Goal: Information Seeking & Learning: Learn about a topic

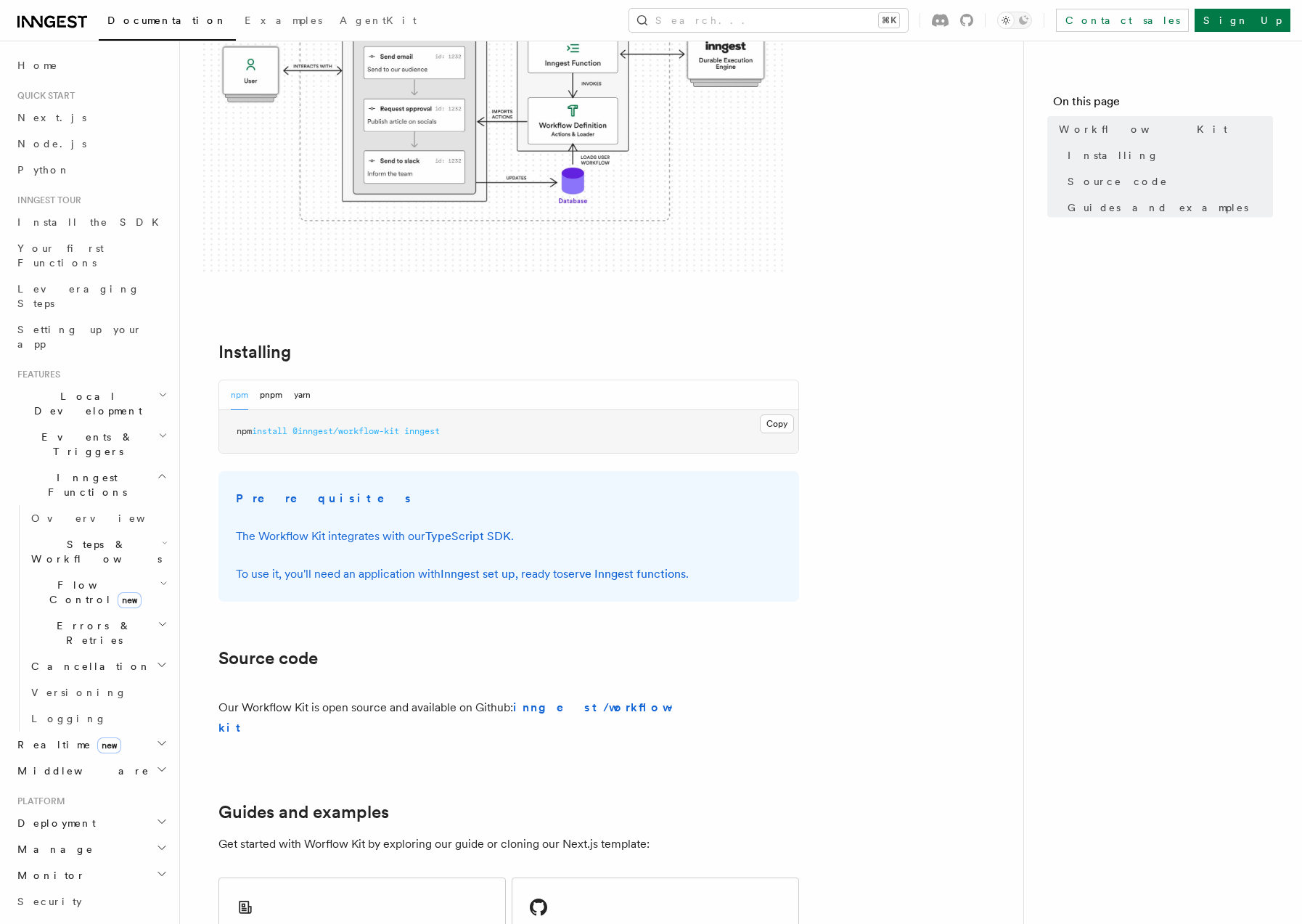
scroll to position [297, 0]
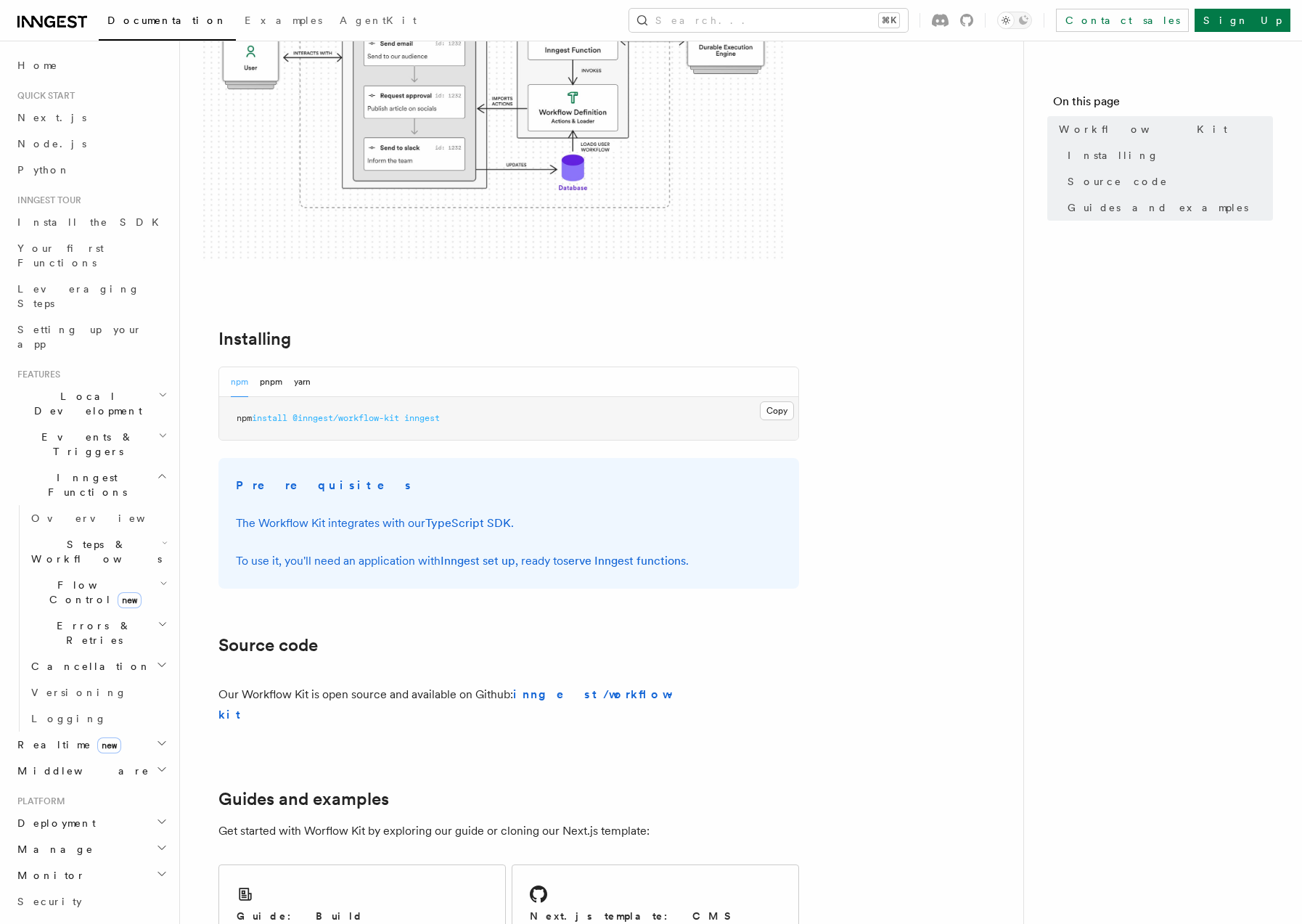
click at [276, 523] on p "The Workflow Kit integrates with our TypeScript SDK ." at bounding box center [509, 523] width 546 height 20
drag, startPoint x: 276, startPoint y: 523, endPoint x: 275, endPoint y: 534, distance: 11.0
click at [276, 523] on p "The Workflow Kit integrates with our TypeScript SDK ." at bounding box center [509, 523] width 546 height 20
click at [290, 561] on p "To use it, you'll need an application with Inngest set up , ready to serve Inng…" at bounding box center [509, 561] width 546 height 20
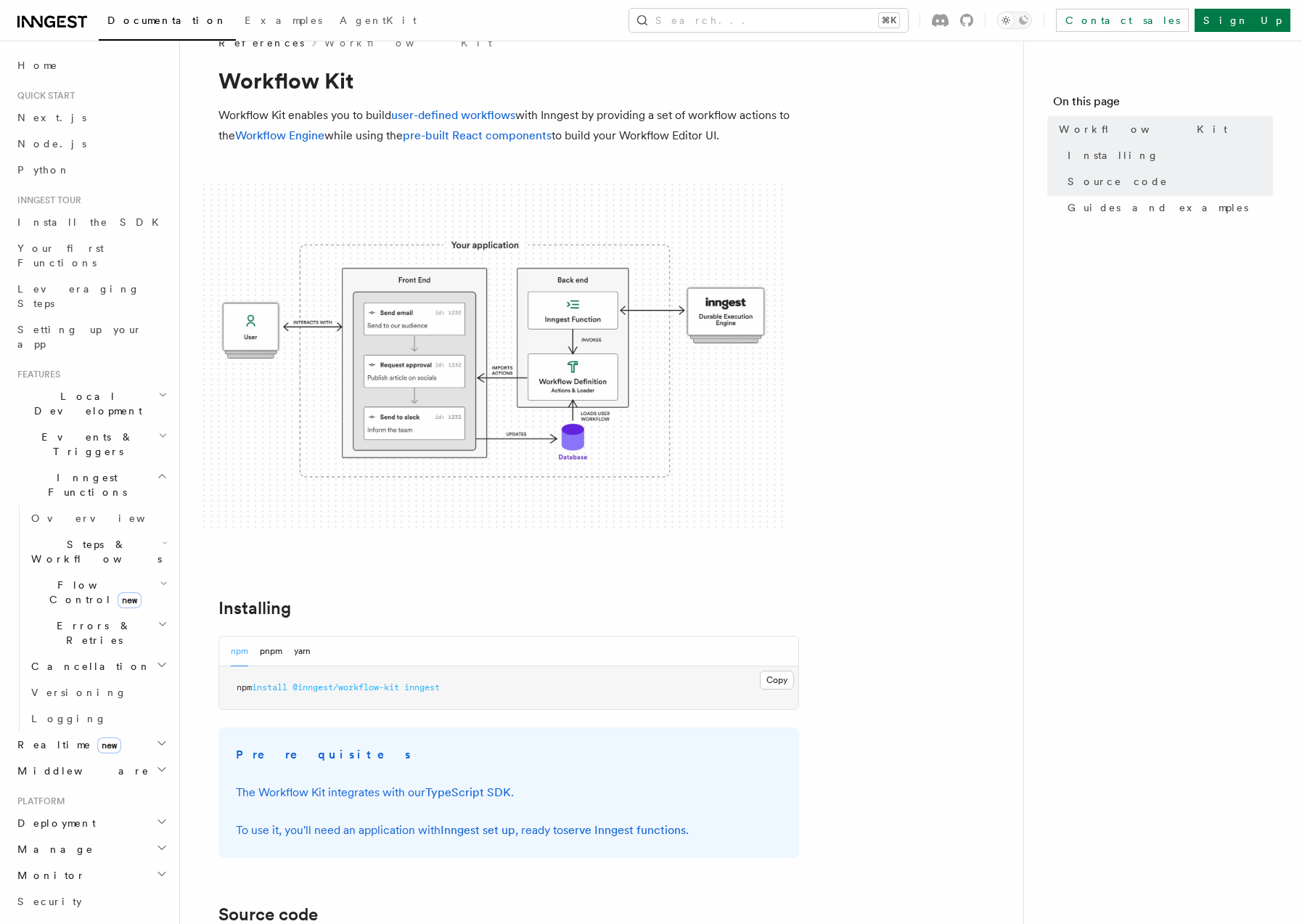
scroll to position [5, 0]
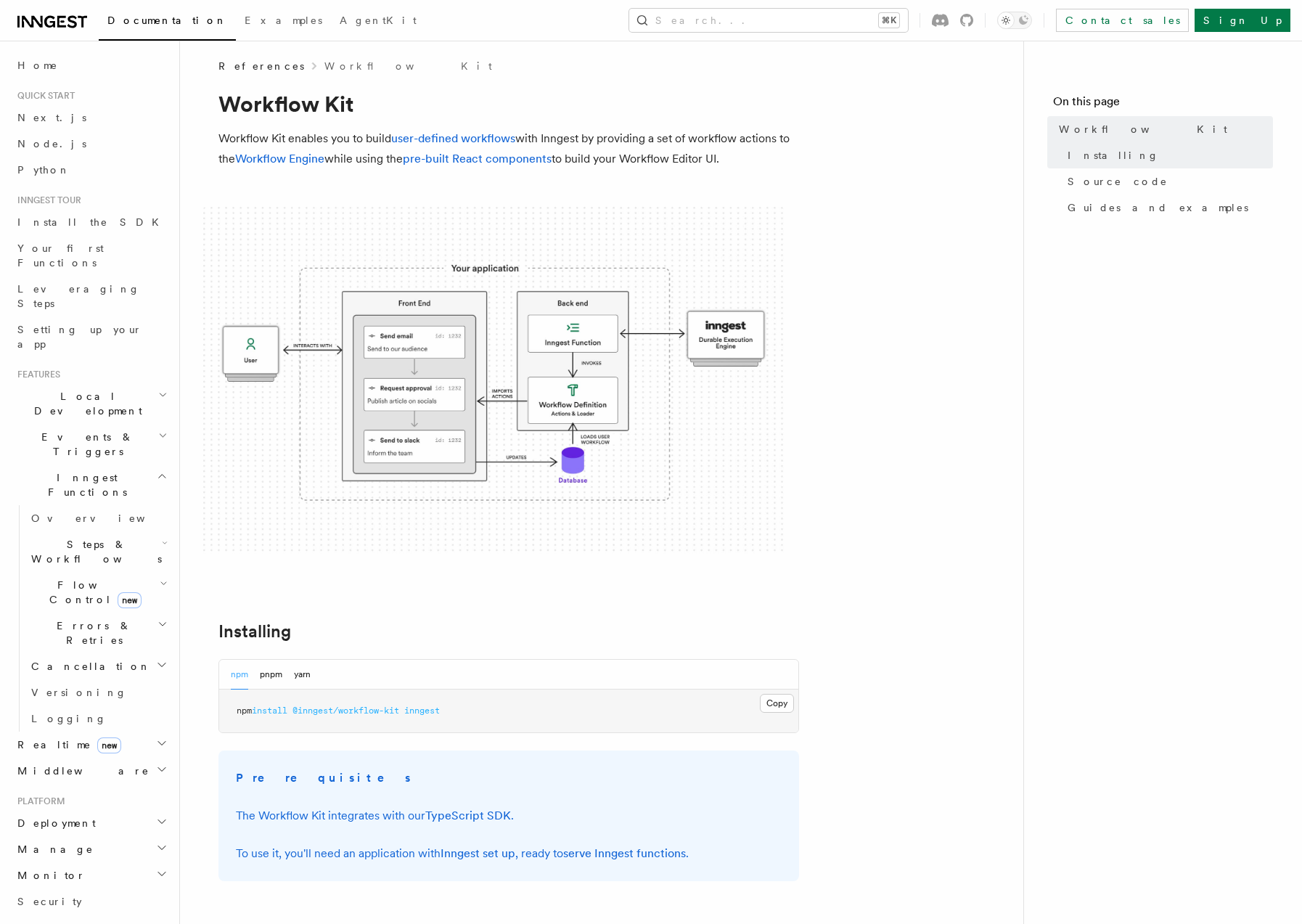
click at [480, 368] on img at bounding box center [493, 381] width 581 height 348
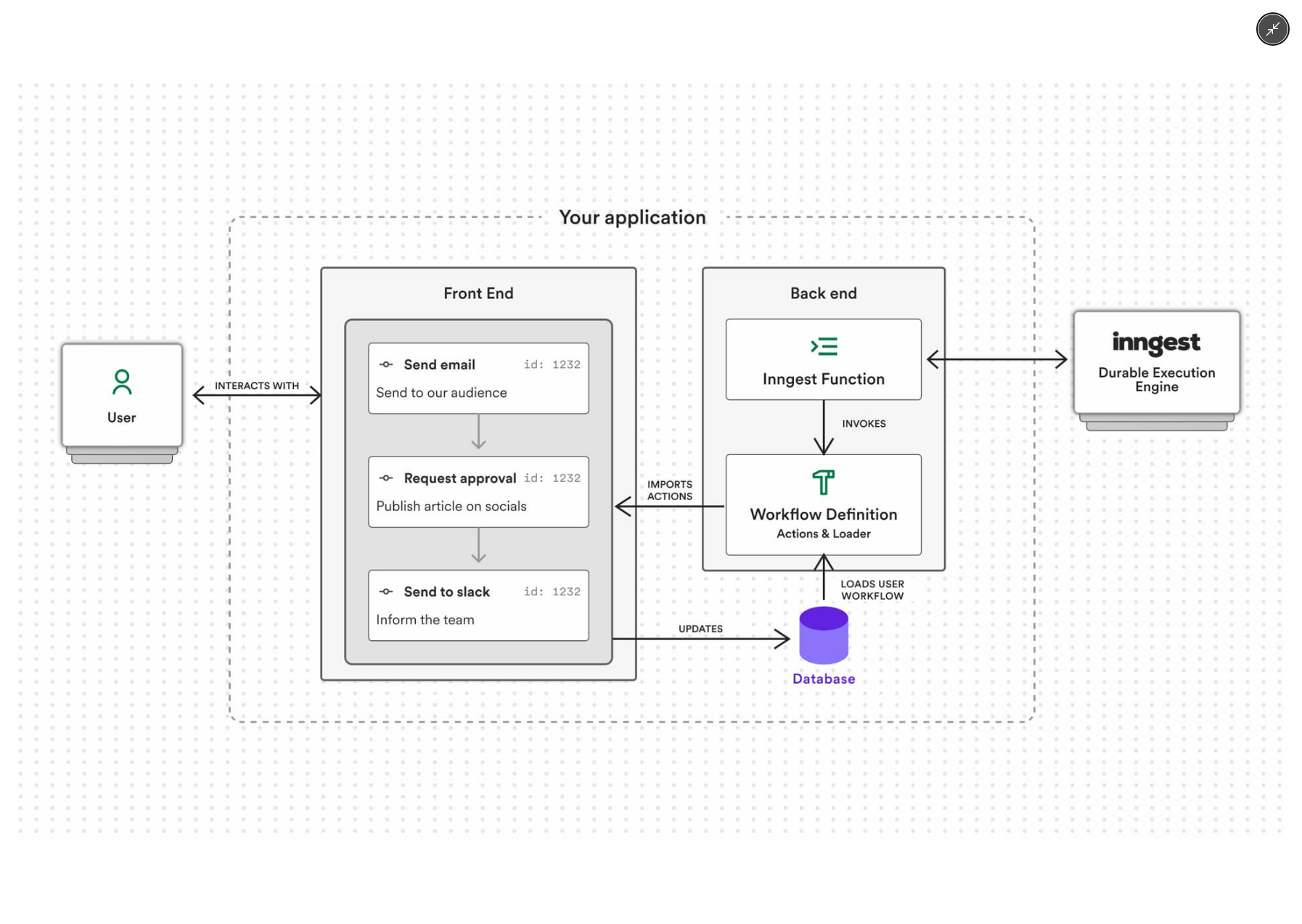
click at [498, 132] on img at bounding box center [650, 462] width 1265 height 757
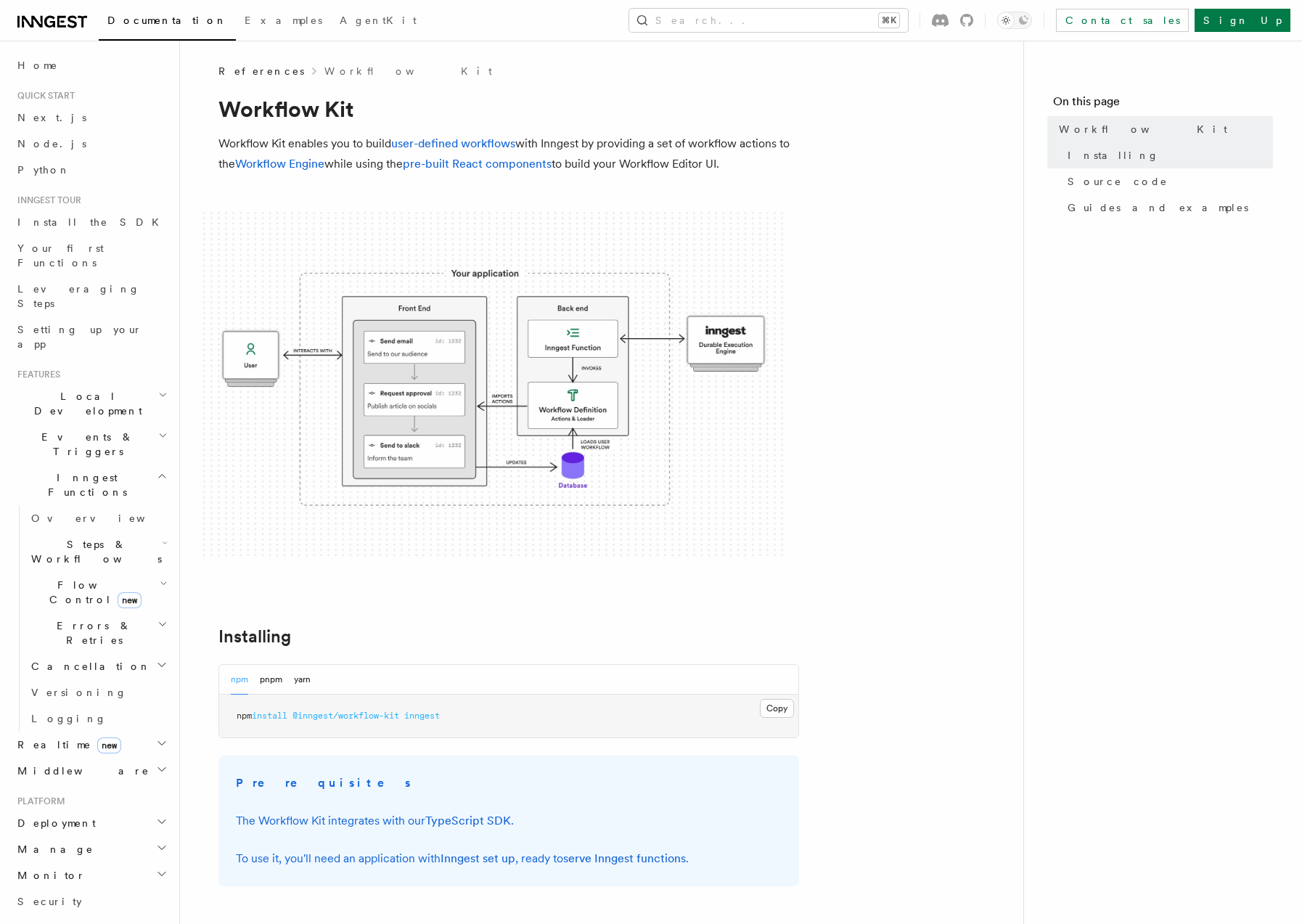
click at [161, 434] on icon "button" at bounding box center [163, 436] width 6 height 3
click at [88, 521] on span "Sending events" at bounding box center [67, 534] width 72 height 26
